Goal: Task Accomplishment & Management: Manage account settings

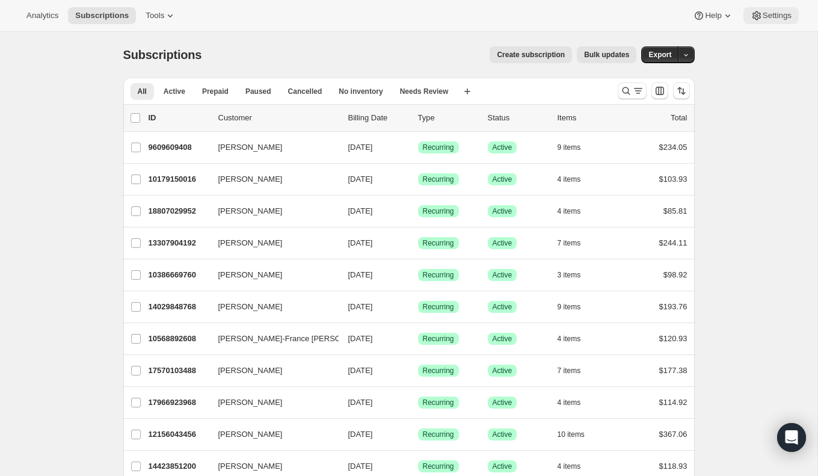
click at [768, 10] on button "Settings" at bounding box center [771, 15] width 55 height 17
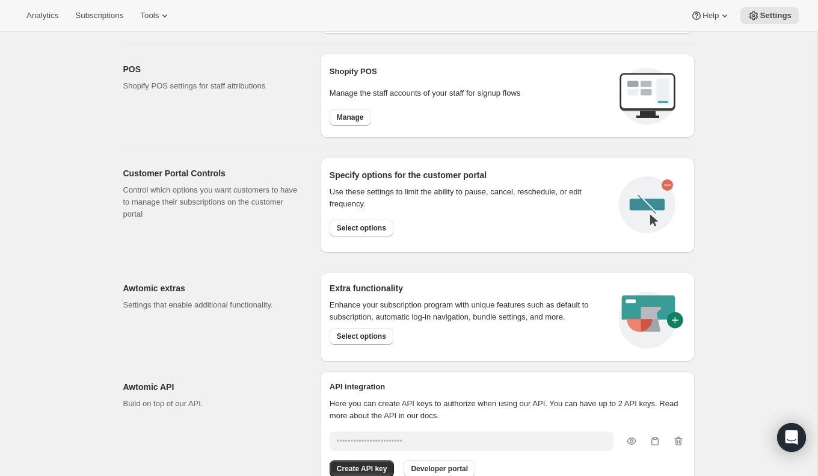
scroll to position [522, 0]
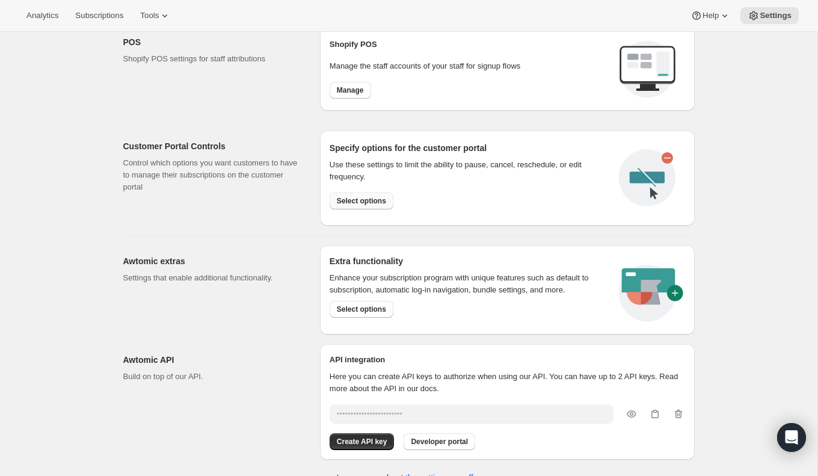
click at [379, 199] on span "Select options" at bounding box center [361, 201] width 49 height 10
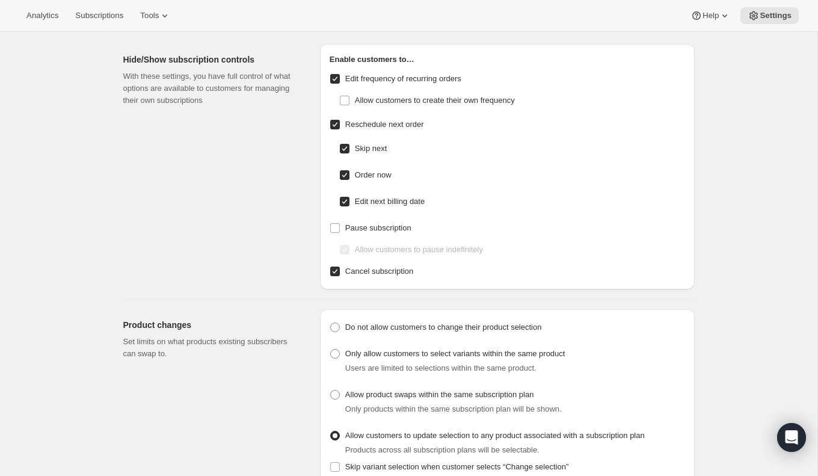
scroll to position [32, 0]
